Goal: Transaction & Acquisition: Purchase product/service

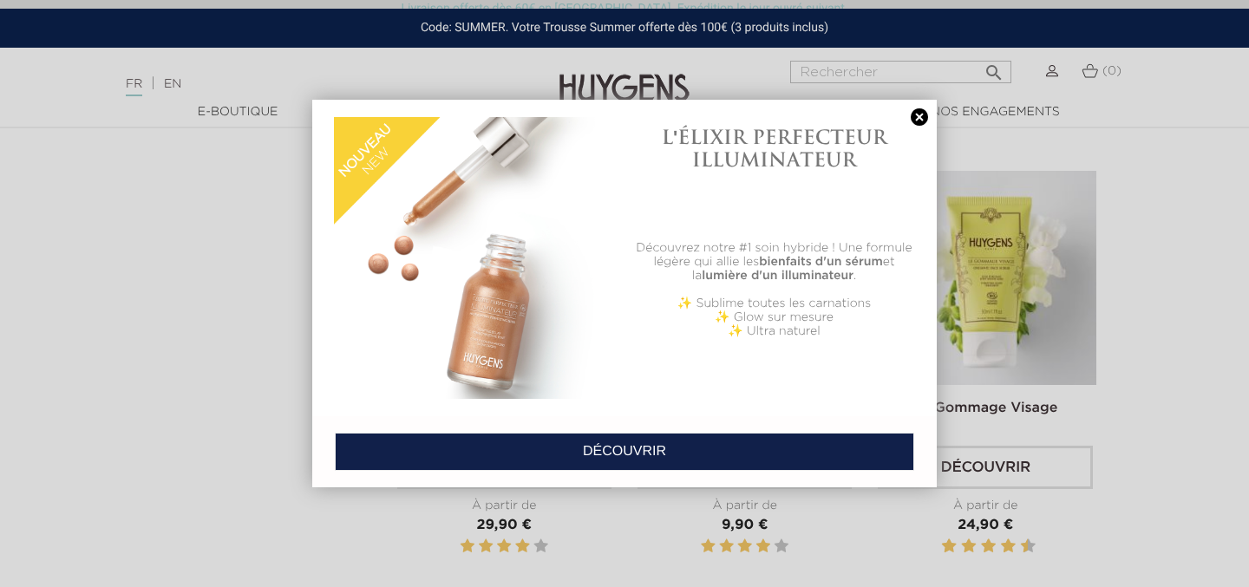
scroll to position [1844, 0]
click at [918, 118] on link at bounding box center [919, 117] width 24 height 18
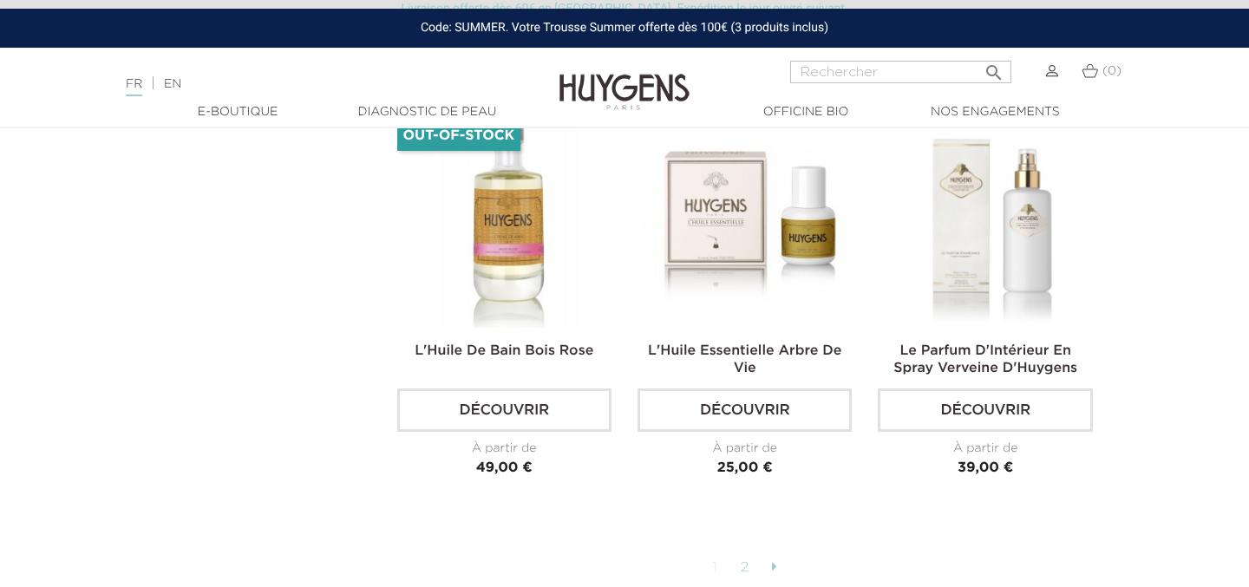
scroll to position [4238, 0]
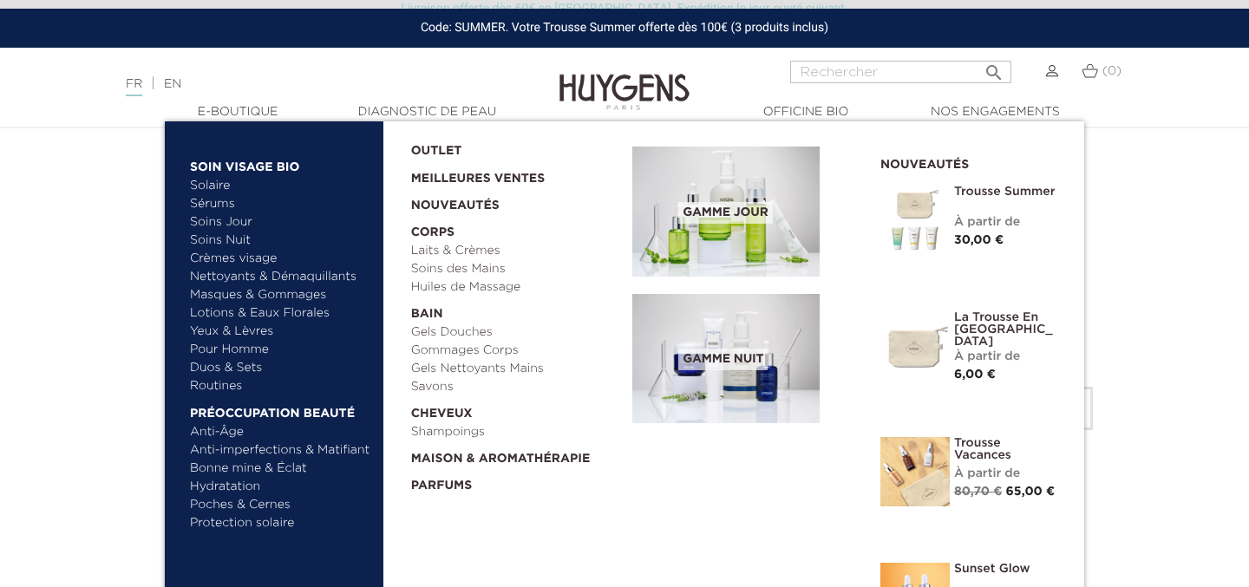
click at [235, 241] on link "Soins Nuit" at bounding box center [273, 241] width 166 height 18
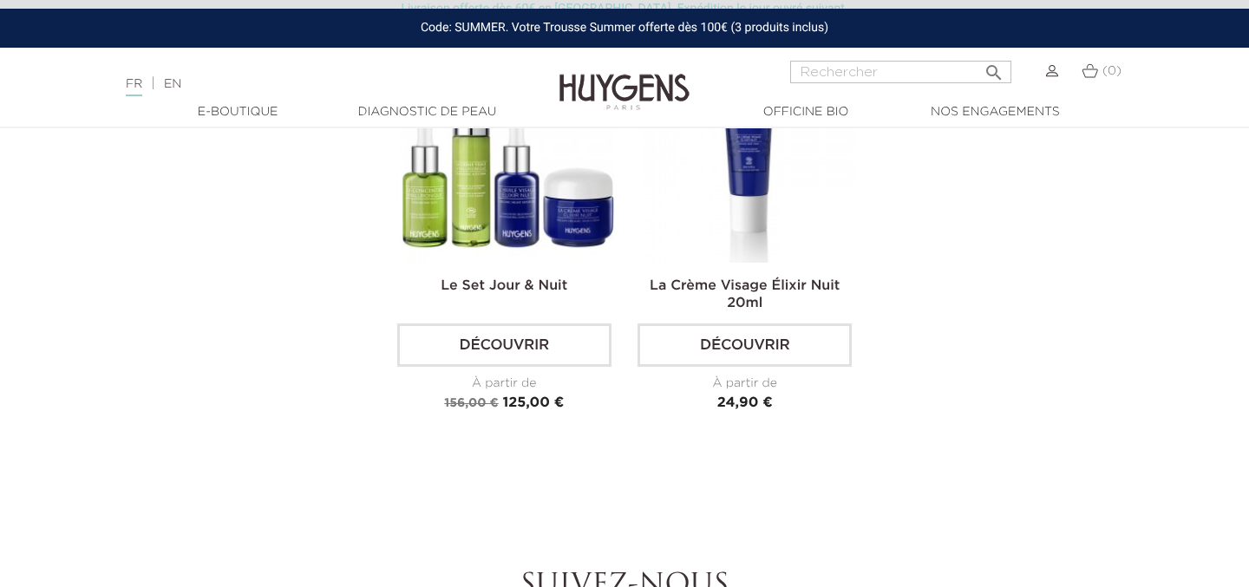
scroll to position [2008, 0]
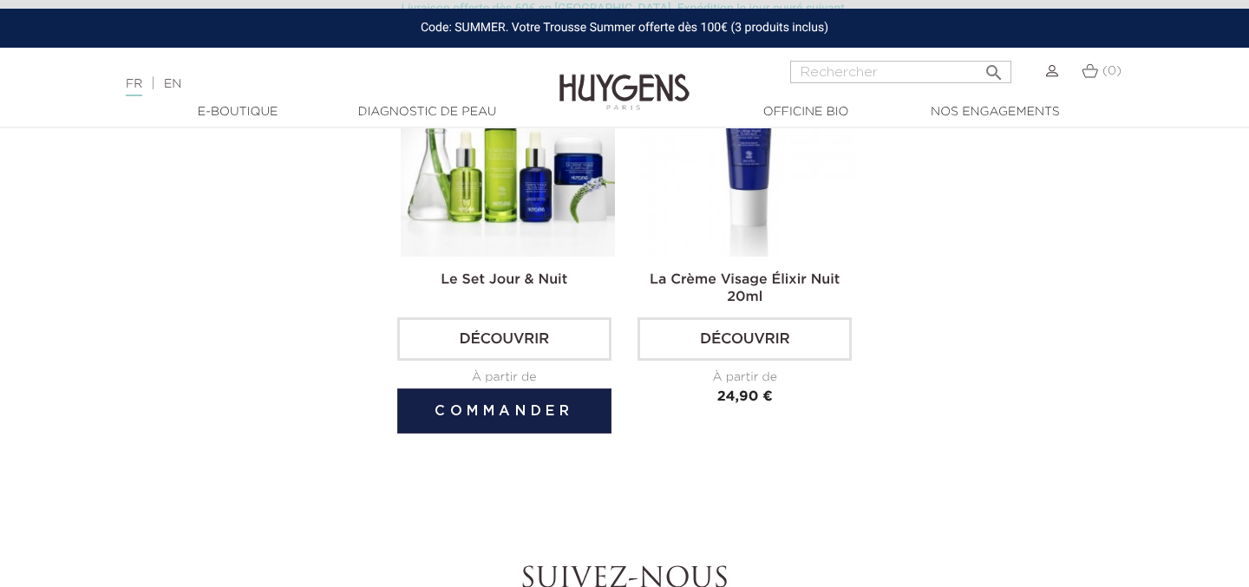
click at [534, 340] on link "Découvrir" at bounding box center [504, 338] width 214 height 43
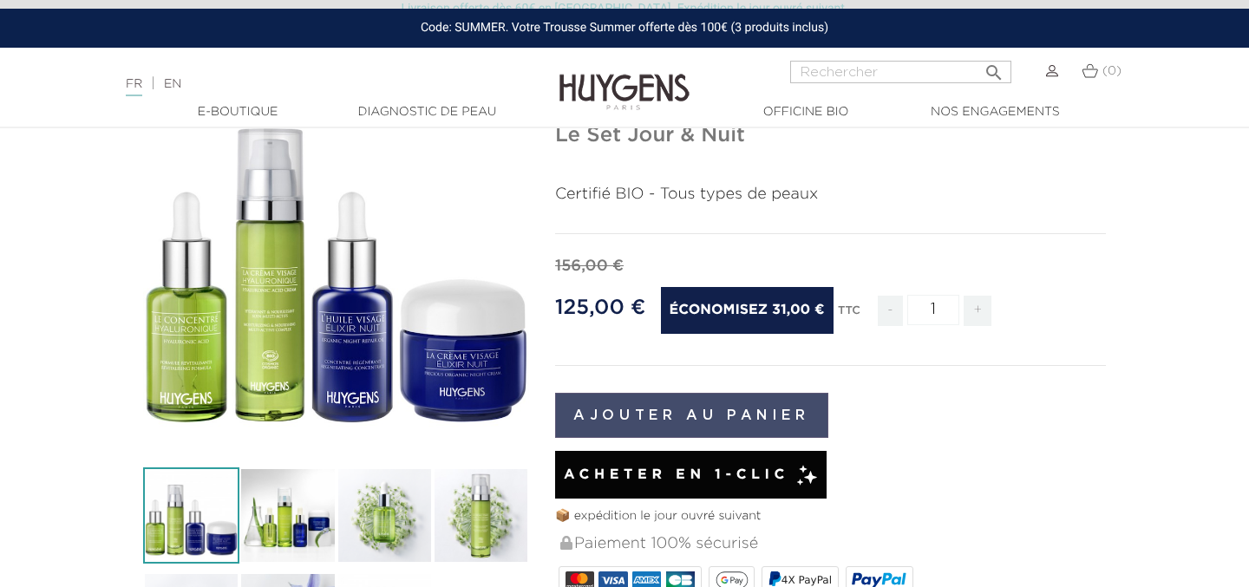
scroll to position [171, 0]
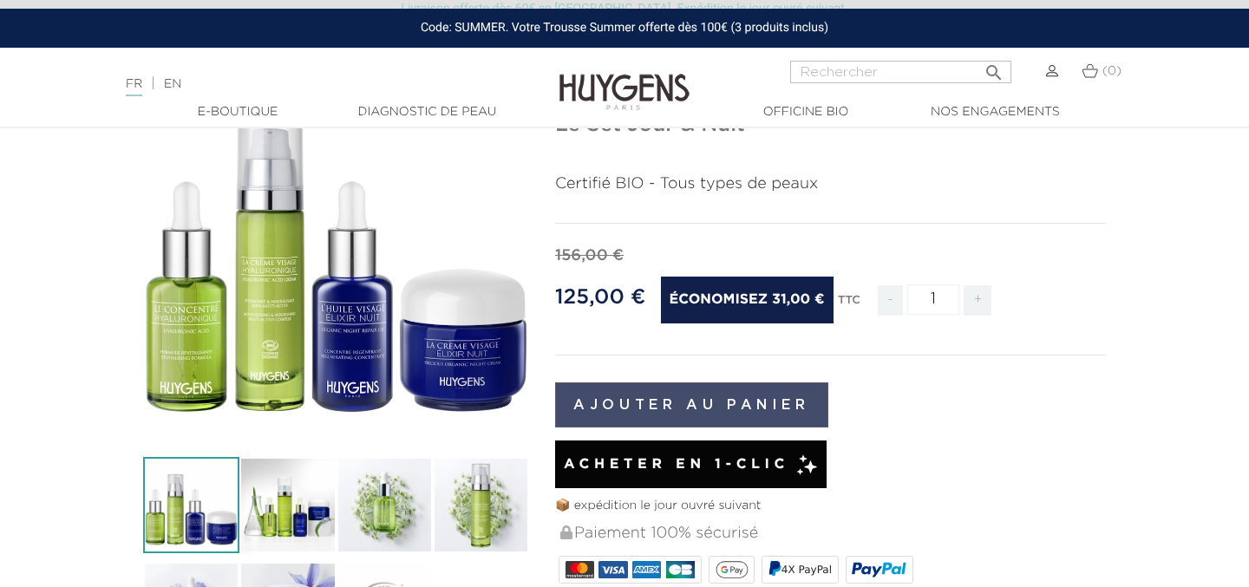
click at [688, 411] on button "Ajouter au panier" at bounding box center [691, 404] width 273 height 45
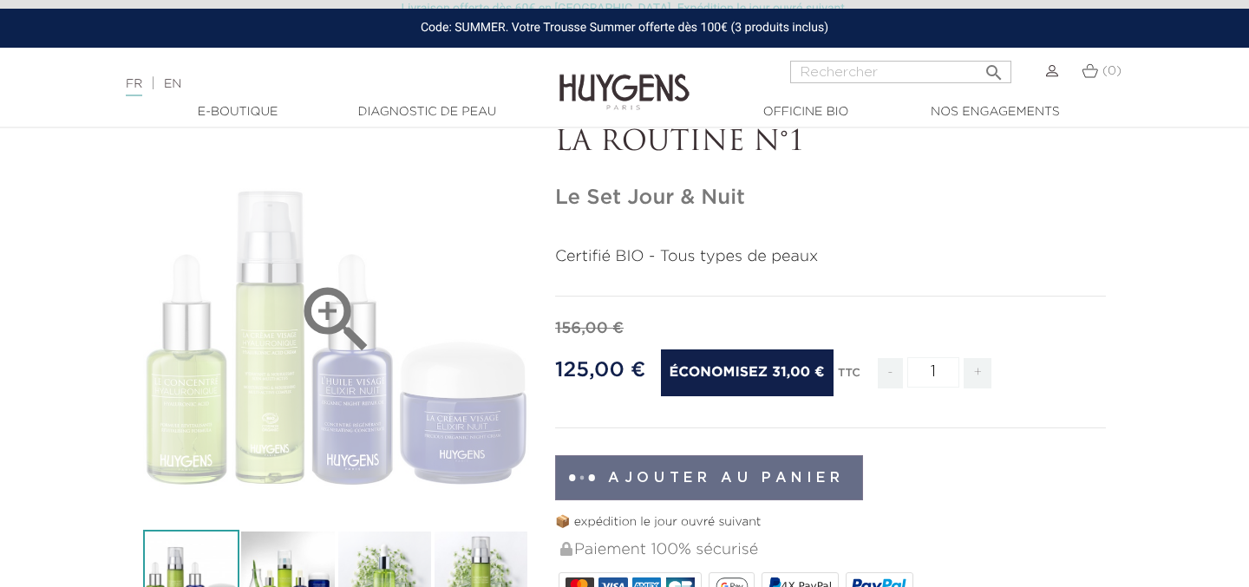
scroll to position [0, 0]
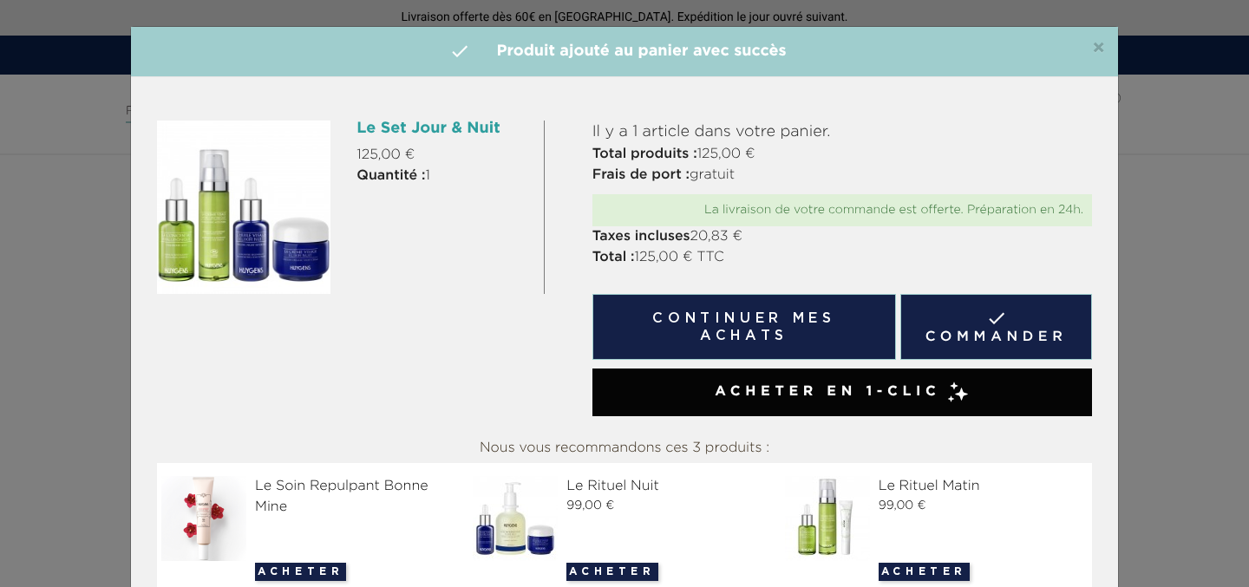
click at [55, 307] on div "×  Produit ajouté au panier avec succès Le Set Jour & Nuit 125,00 € Quantité :…" at bounding box center [624, 293] width 1249 height 587
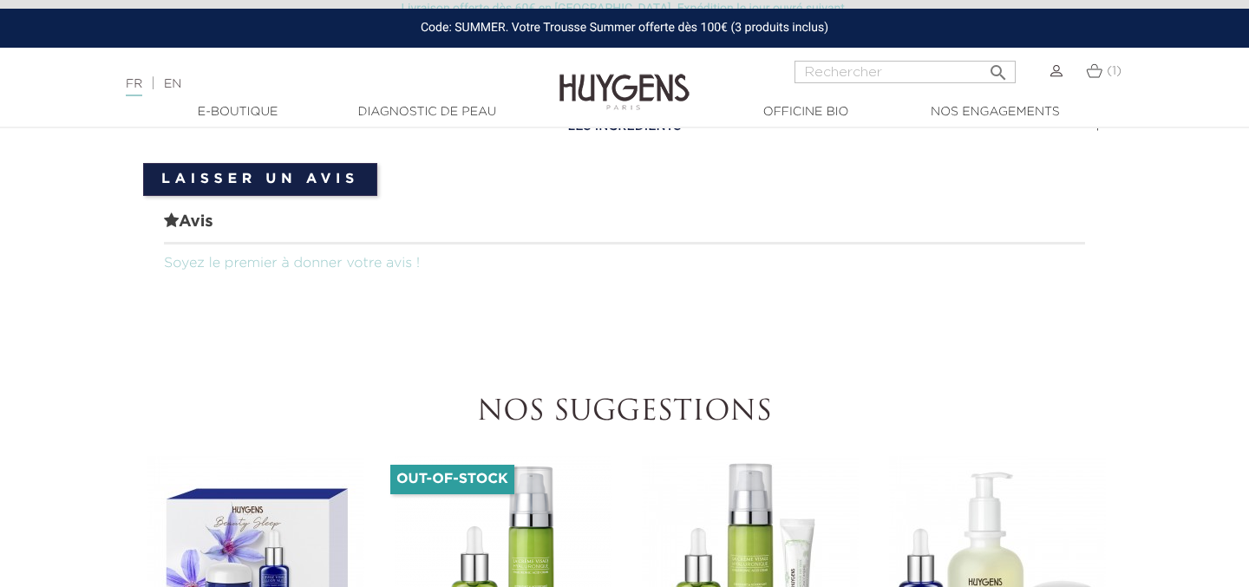
scroll to position [1211, 0]
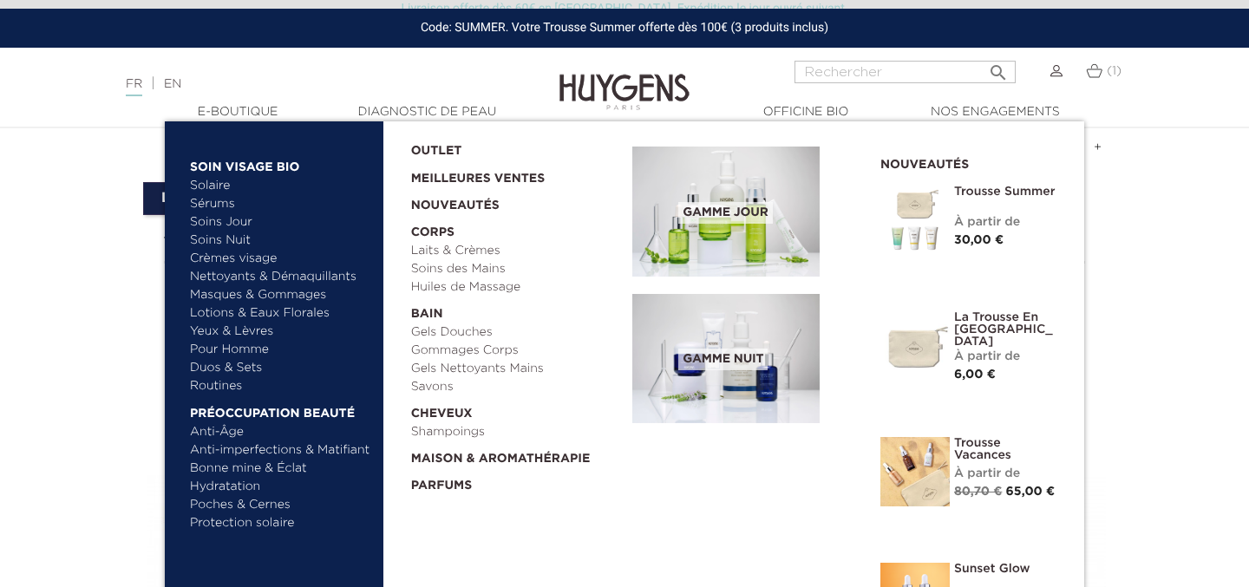
click at [290, 280] on link "Nettoyants & Démaquillants" at bounding box center [280, 277] width 181 height 18
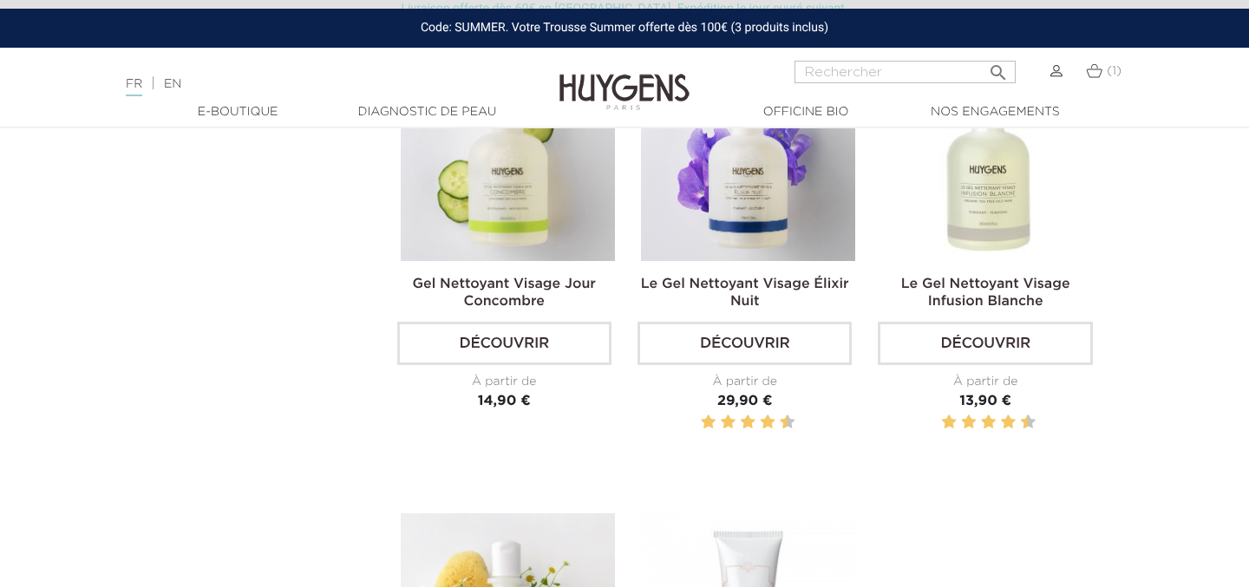
scroll to position [638, 0]
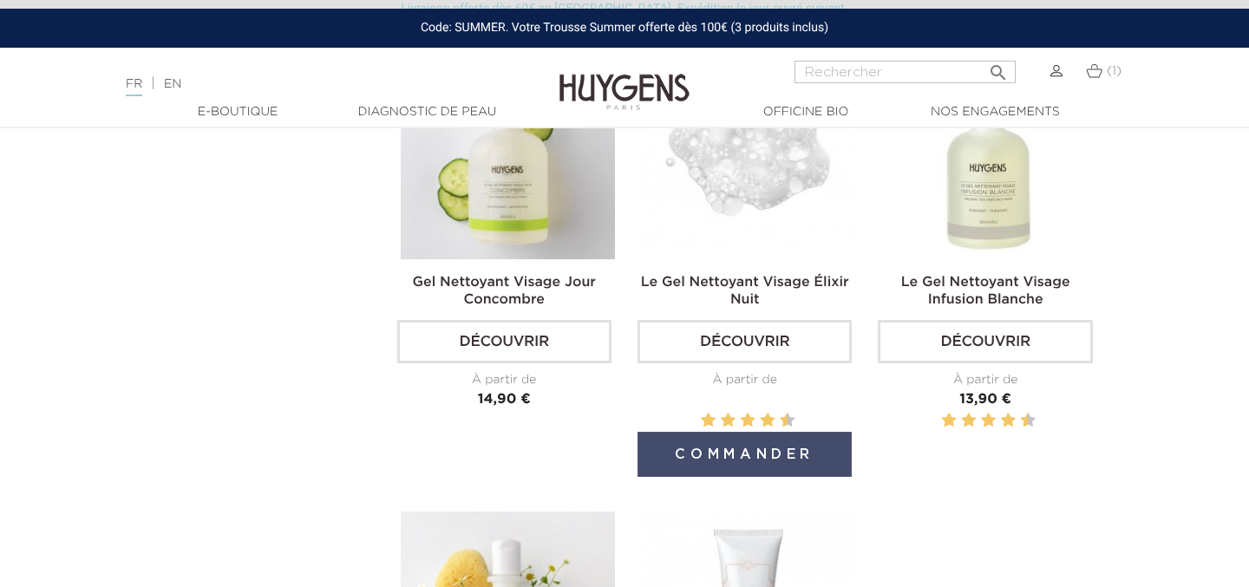
click at [759, 458] on button "Commander" at bounding box center [744, 454] width 214 height 45
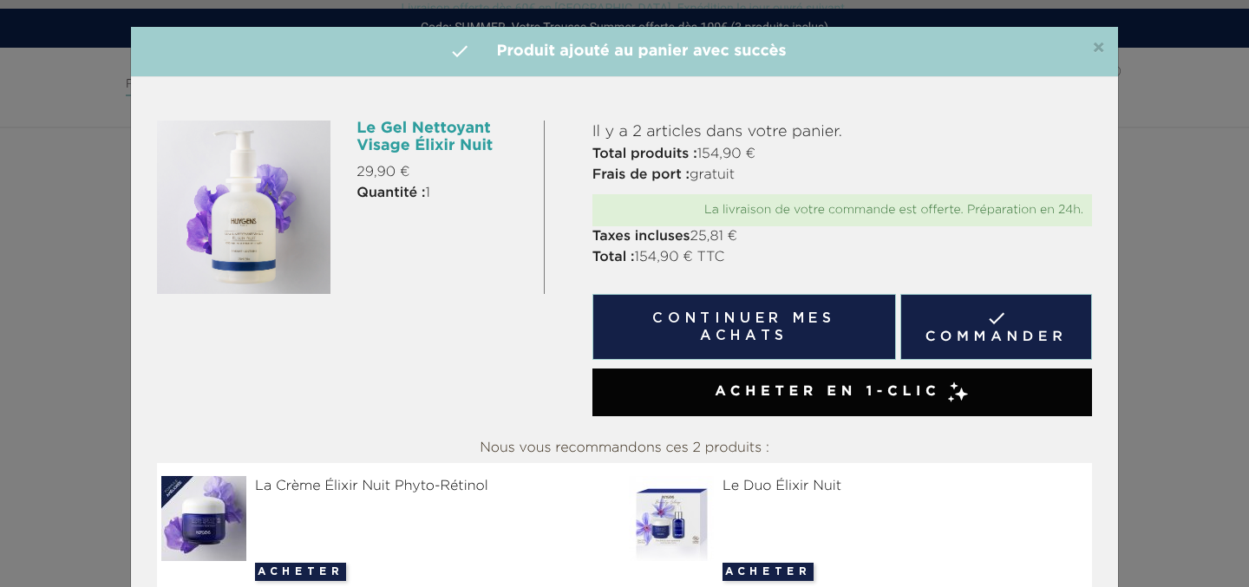
click at [1206, 309] on div "×  Produit ajouté au panier avec succès Le Gel Nettoyant Visage Élixir Nuit 29…" at bounding box center [624, 293] width 1249 height 587
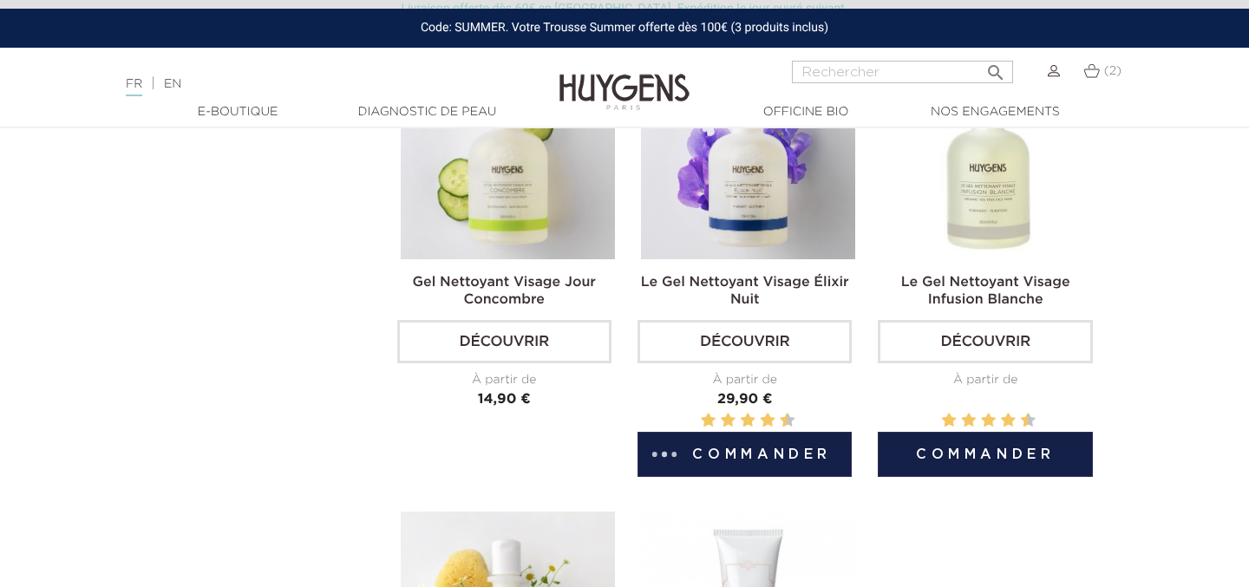
click at [990, 234] on img at bounding box center [988, 152] width 214 height 214
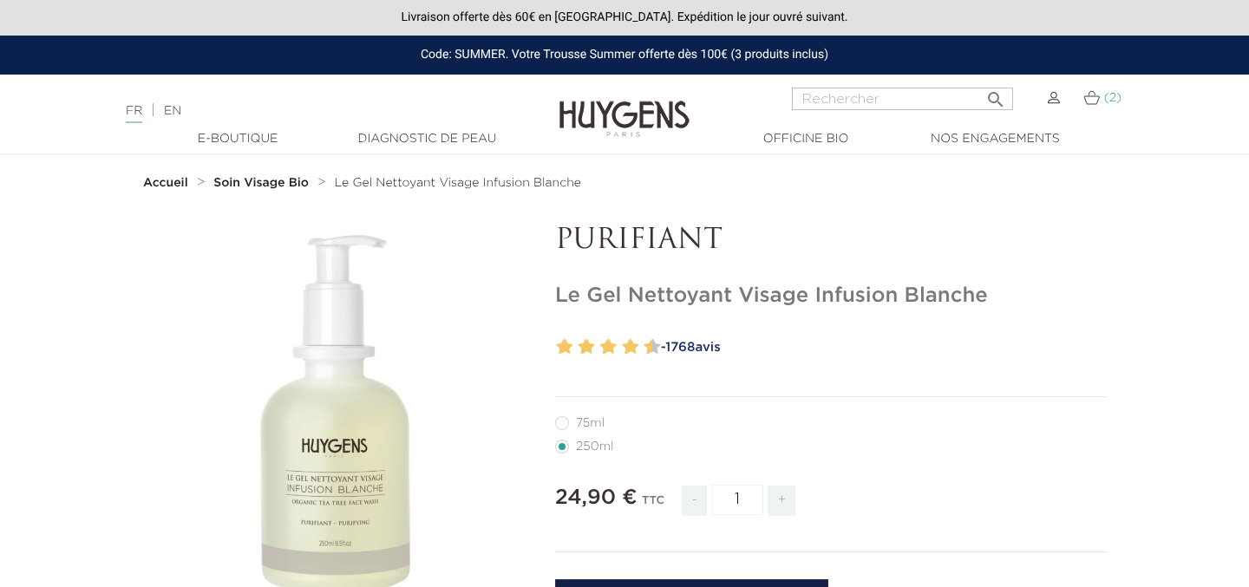
click at [1101, 102] on link "(2)" at bounding box center [1102, 98] width 38 height 14
